Goal: Find specific page/section: Find specific page/section

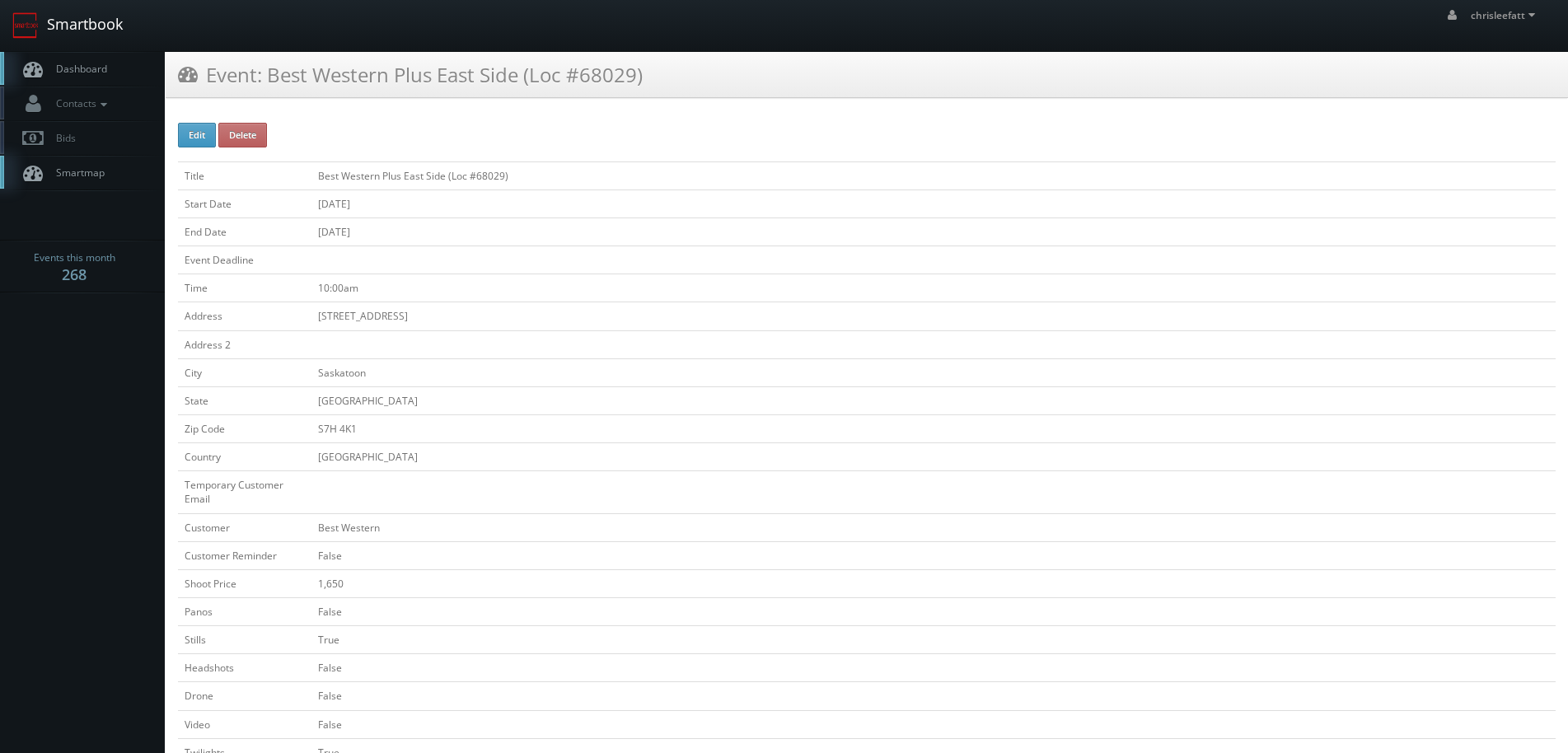
click at [93, 15] on link "Smartbook" at bounding box center [68, 26] width 135 height 51
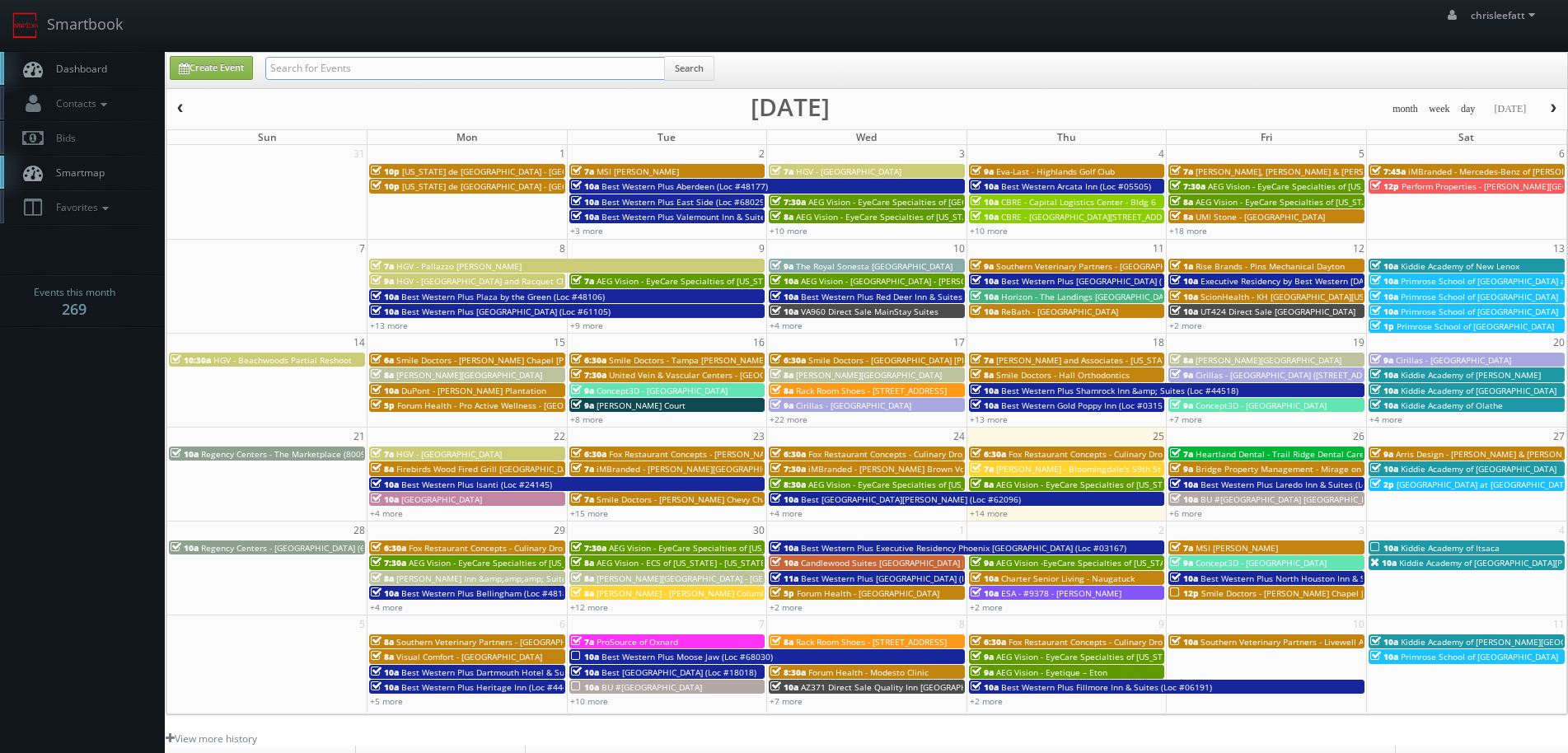
click at [417, 71] on input "text" at bounding box center [465, 68] width 399 height 23
type input "fl078"
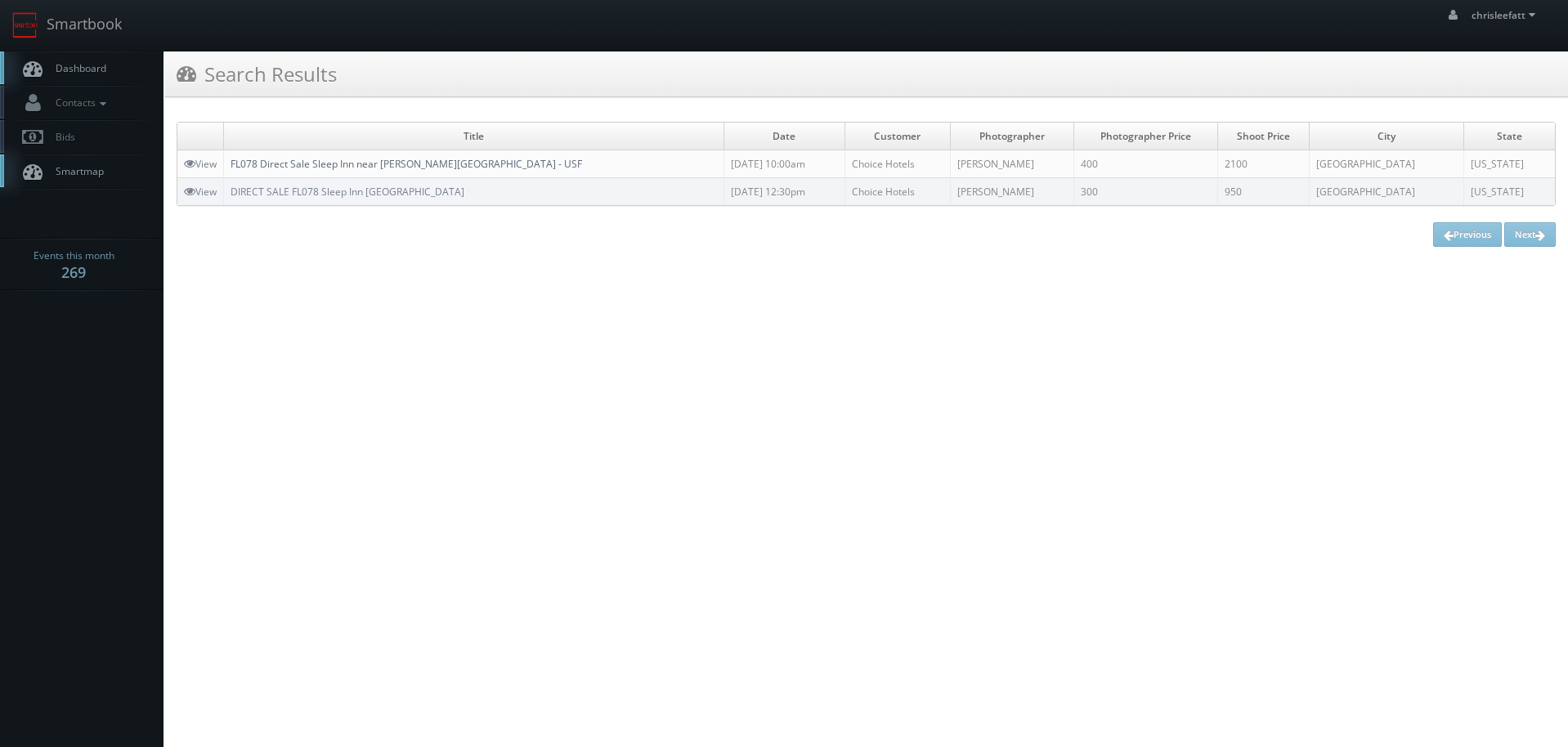
click at [439, 165] on link "FL078 Direct Sale Sleep Inn near [PERSON_NAME][GEOGRAPHIC_DATA] - USF" at bounding box center [406, 164] width 351 height 14
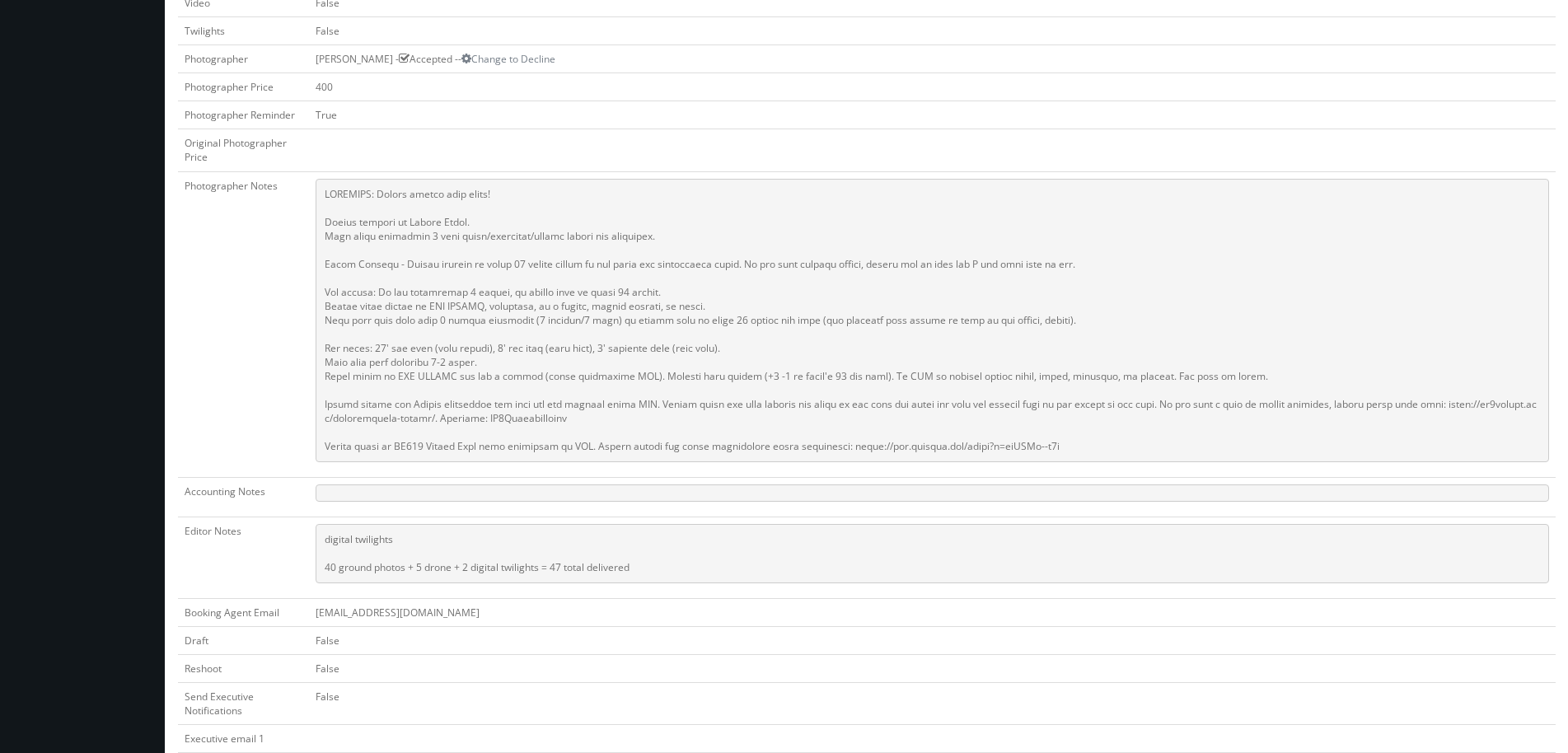
scroll to position [741, 0]
